Goal: Information Seeking & Learning: Learn about a topic

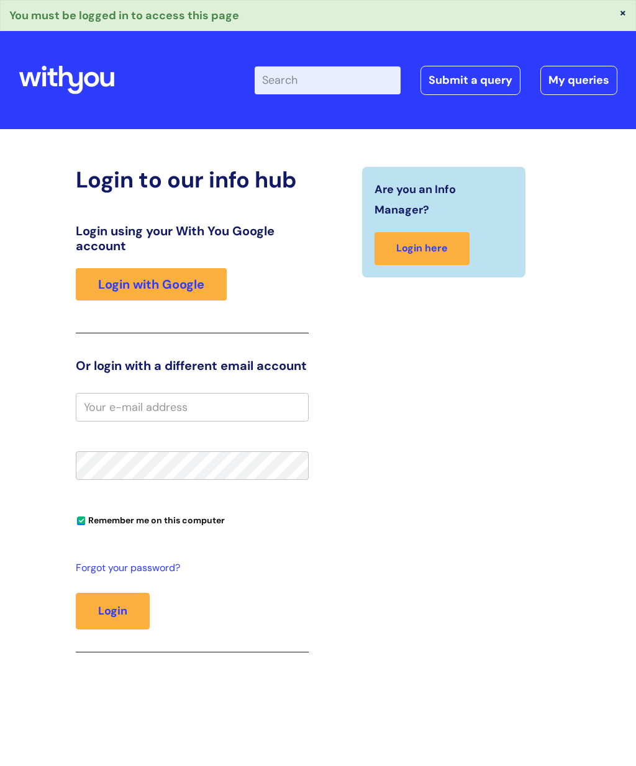
type input "[PERSON_NAME]"
click at [107, 610] on button "Login" at bounding box center [113, 611] width 74 height 36
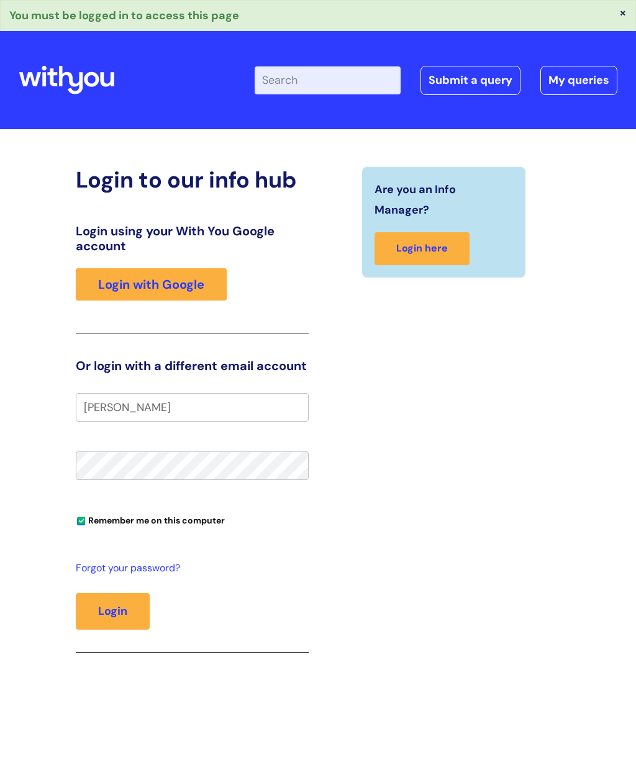
click at [189, 283] on link "Login with Google" at bounding box center [151, 284] width 151 height 32
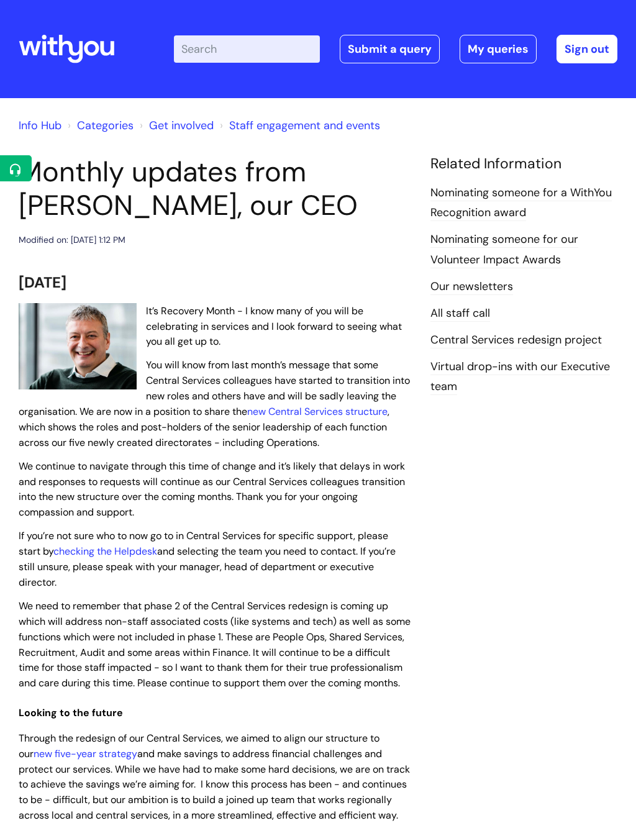
click at [247, 416] on link "new Central Services structure" at bounding box center [317, 411] width 140 height 13
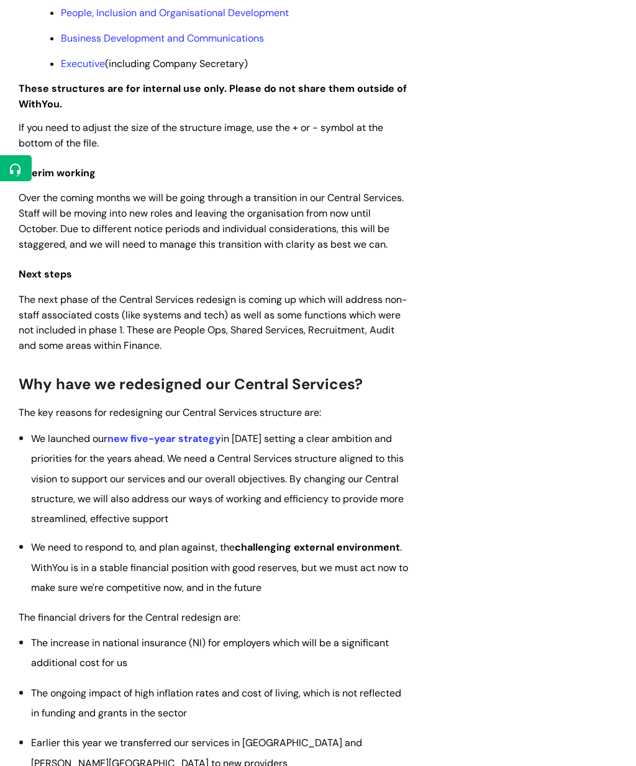
scroll to position [1364, 0]
click at [190, 445] on link "new five-year strategy" at bounding box center [164, 439] width 114 height 13
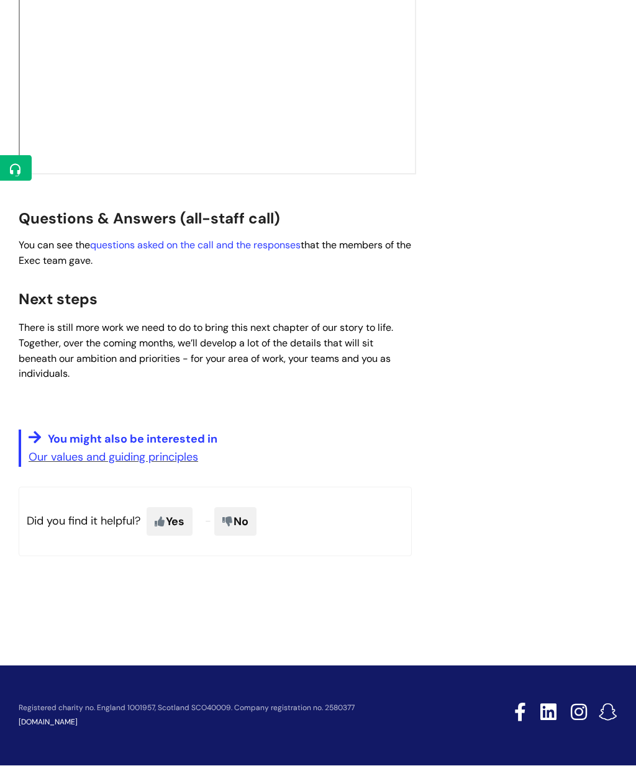
scroll to position [2117, 0]
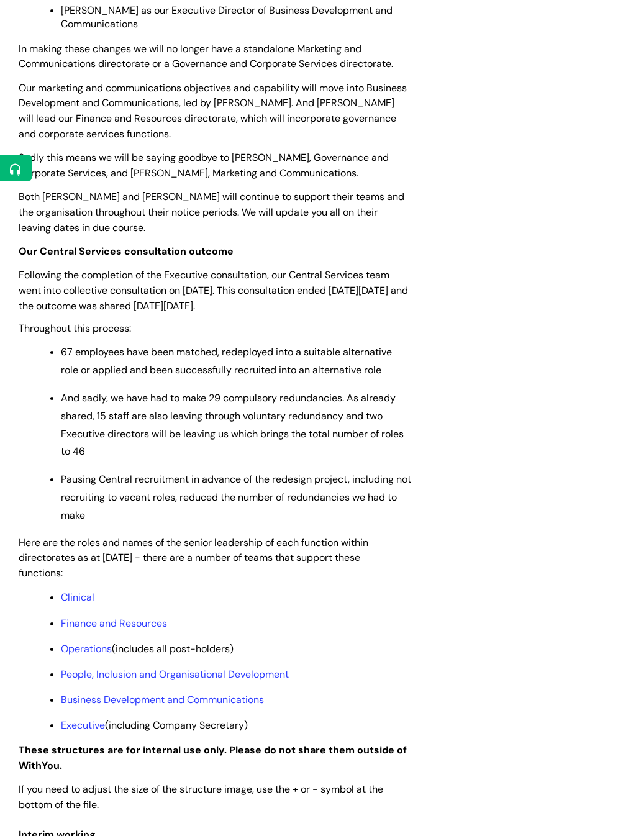
scroll to position [705, 0]
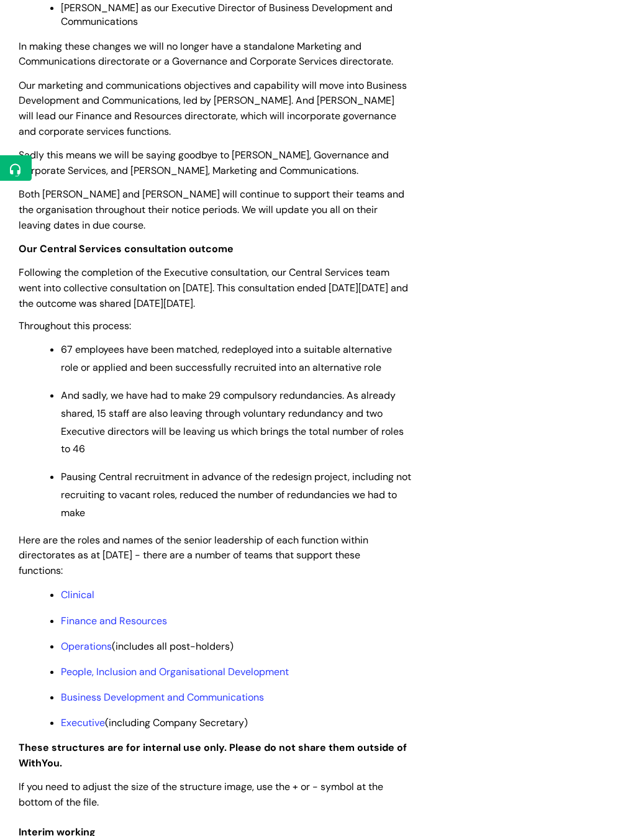
click at [280, 679] on link "People, Inclusion and Organisational Development" at bounding box center [175, 672] width 228 height 13
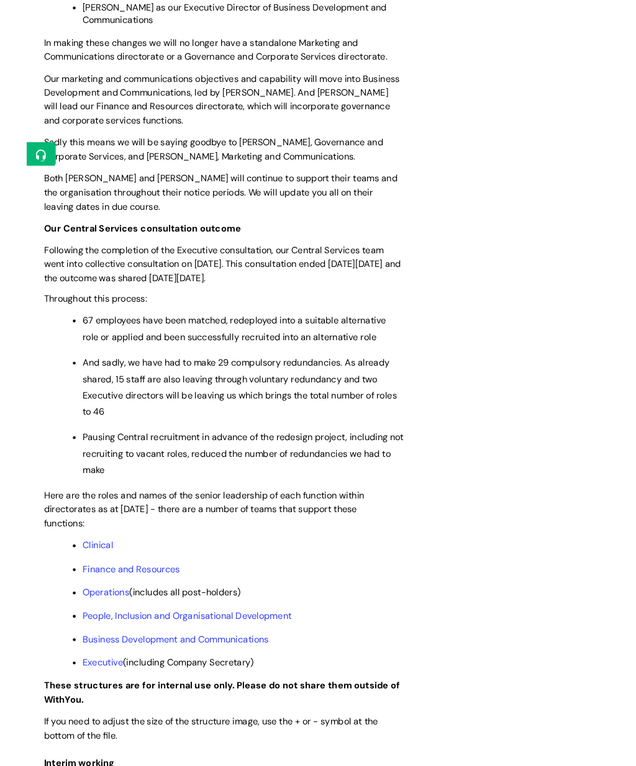
scroll to position [740, 0]
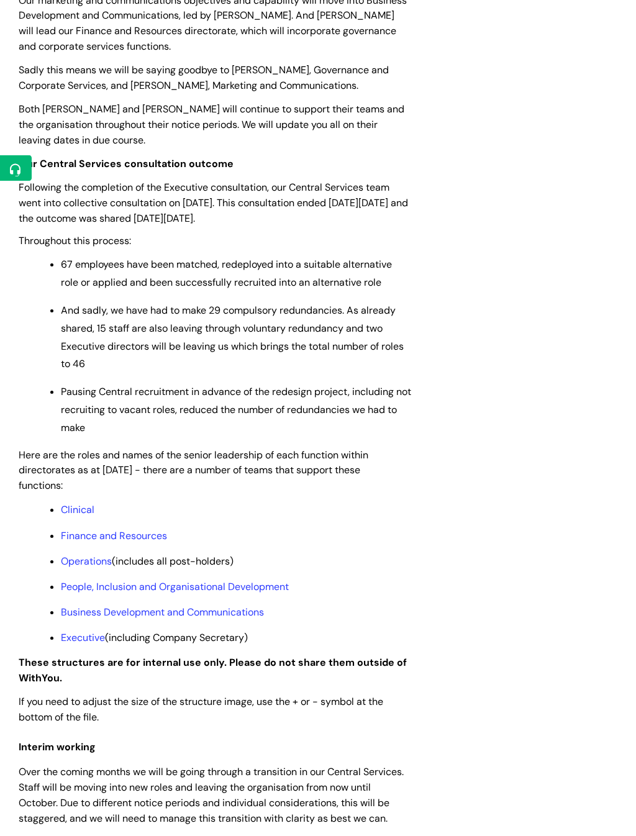
scroll to position [791, 0]
click at [89, 510] on link "Clinical" at bounding box center [78, 508] width 34 height 13
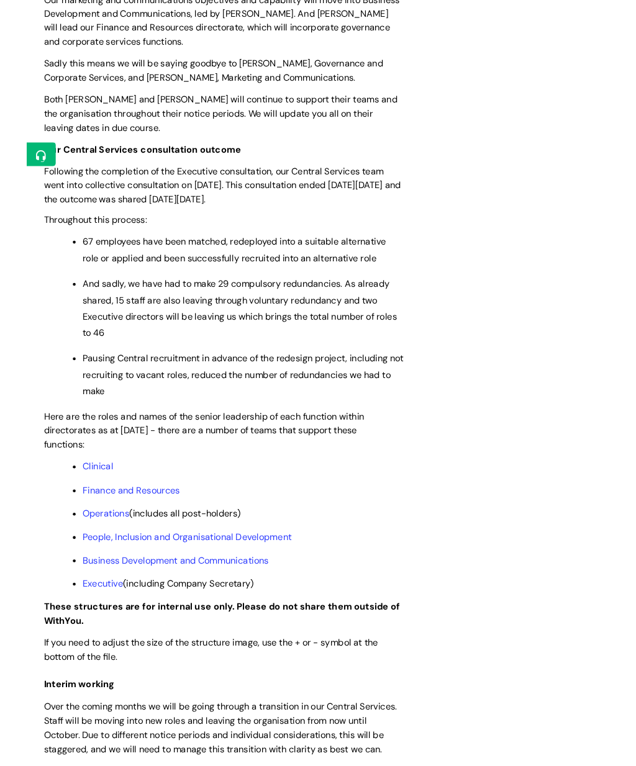
scroll to position [826, 0]
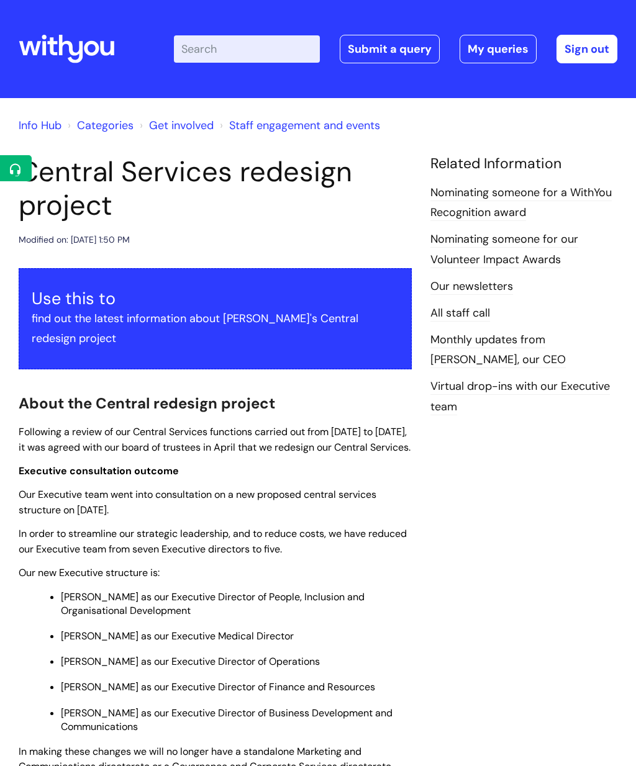
scroll to position [826, 0]
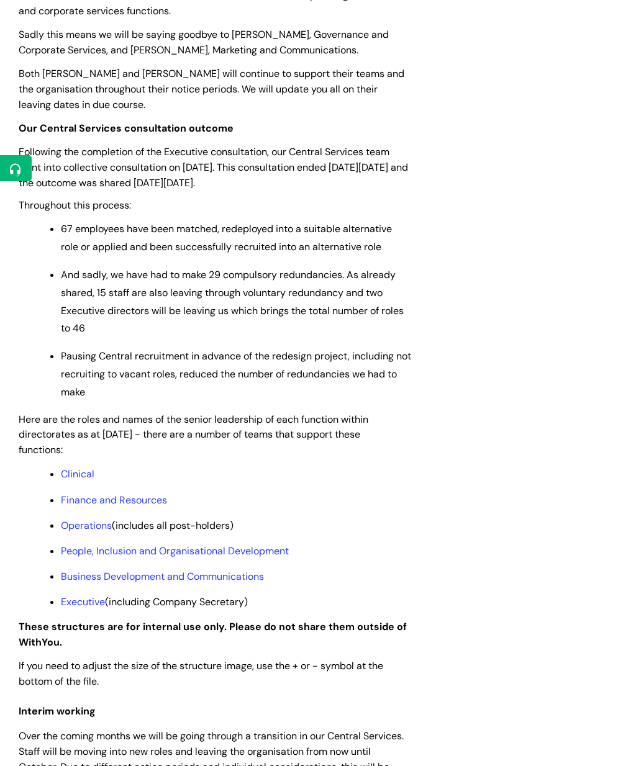
click at [153, 507] on link "Finance and Resources" at bounding box center [114, 500] width 106 height 13
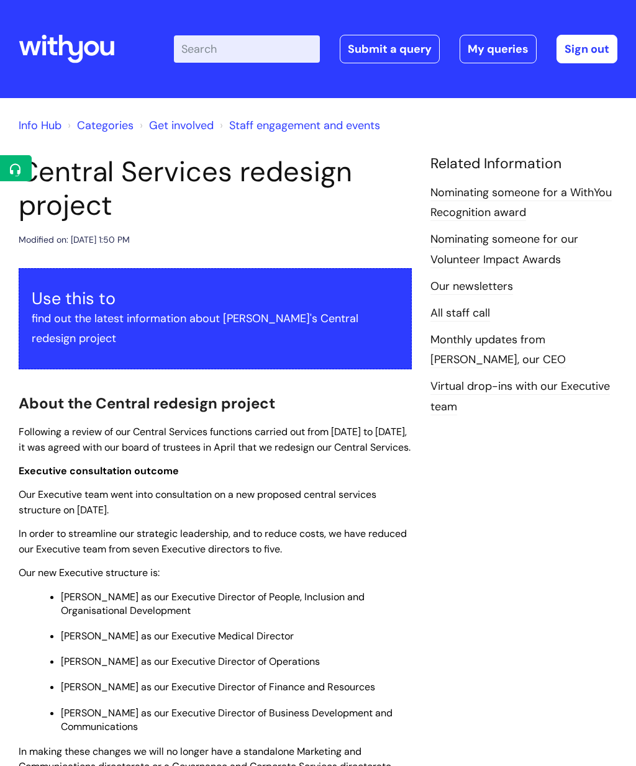
scroll to position [826, 0]
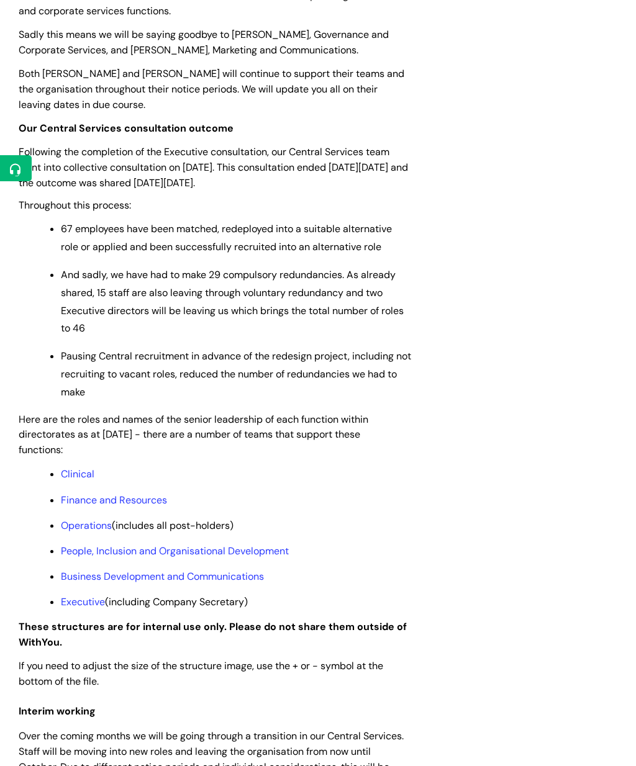
click at [103, 557] on link "People, Inclusion and Organisational Development" at bounding box center [175, 551] width 228 height 13
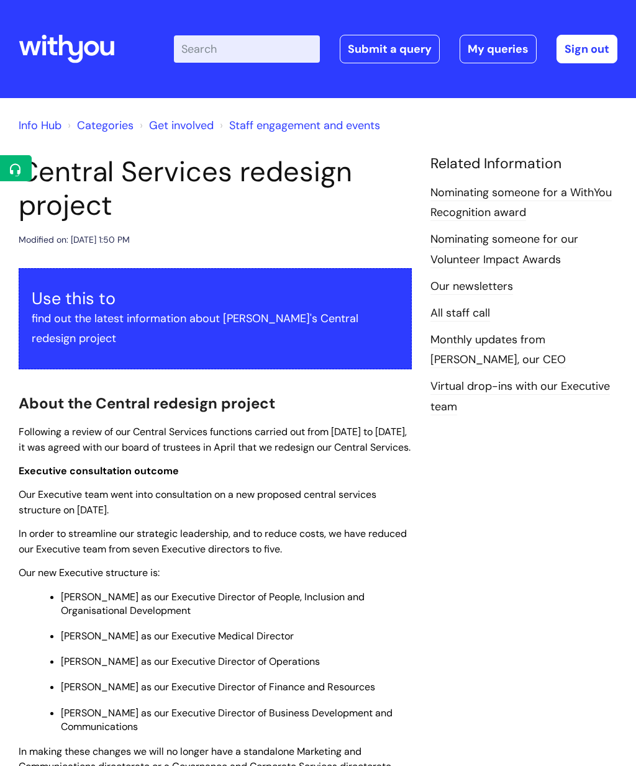
scroll to position [826, 0]
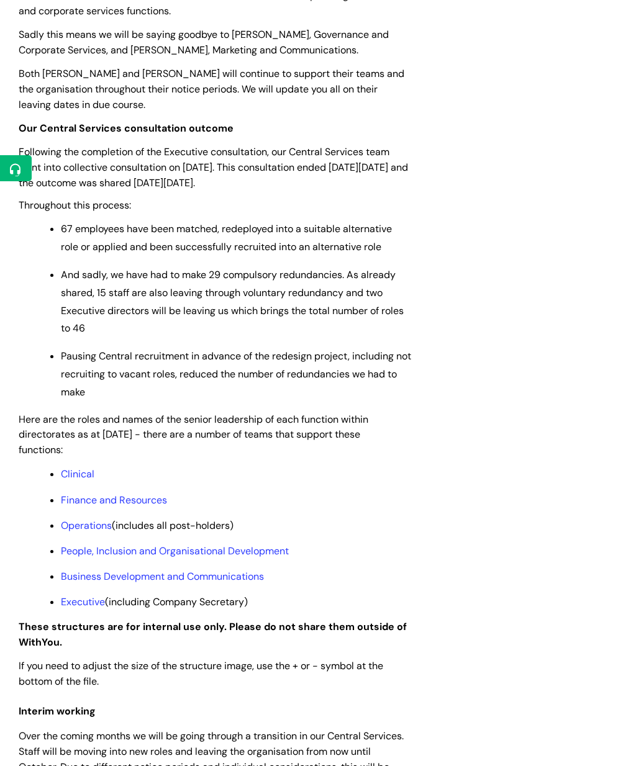
click at [136, 583] on link "Business Development and Communications" at bounding box center [162, 576] width 203 height 13
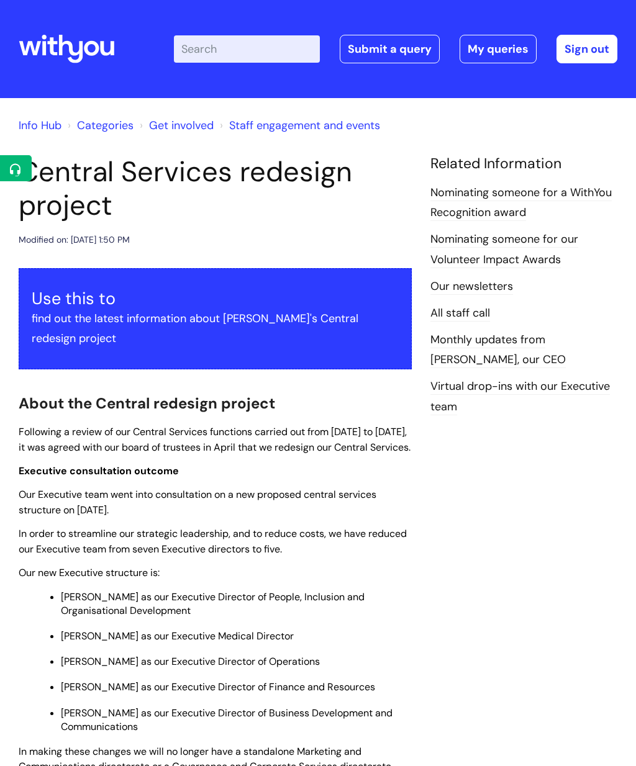
scroll to position [826, 0]
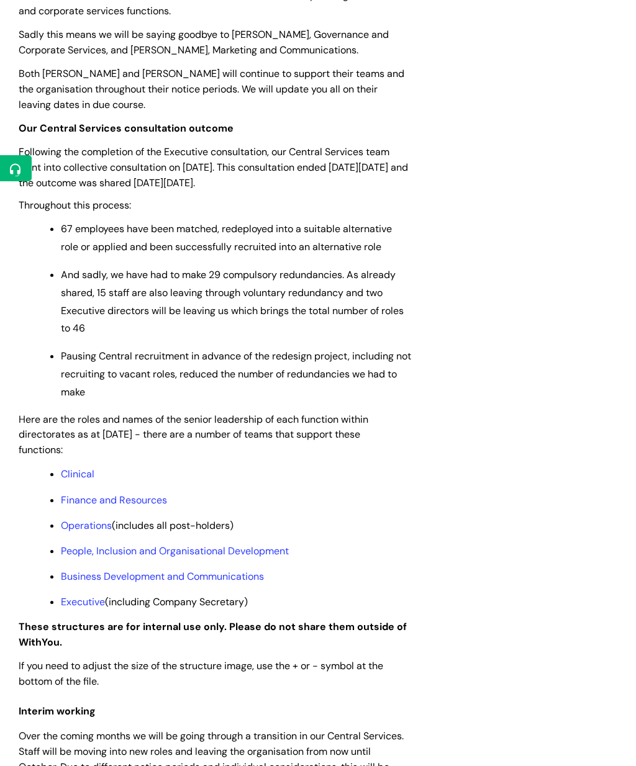
click at [94, 608] on link "Executive" at bounding box center [83, 601] width 44 height 13
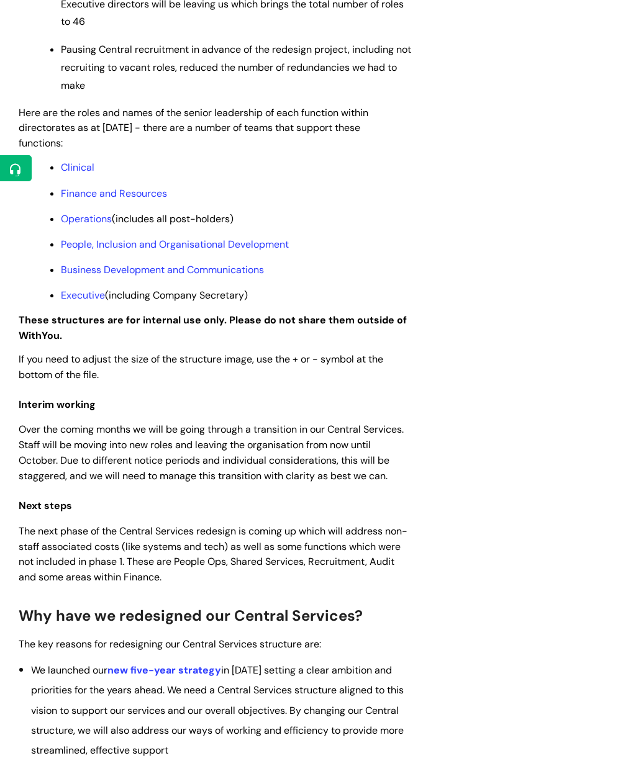
scroll to position [1126, 0]
